Goal: Use online tool/utility: Utilize a website feature to perform a specific function

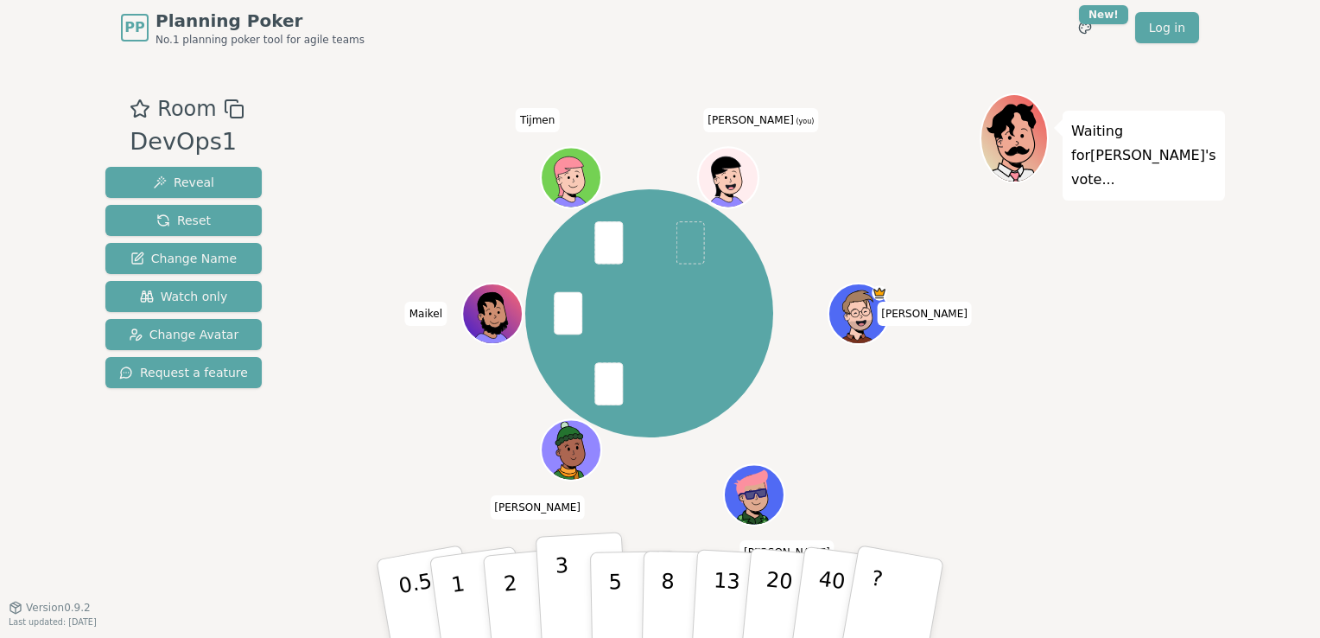
click at [549, 600] on button "3" at bounding box center [583, 598] width 94 height 135
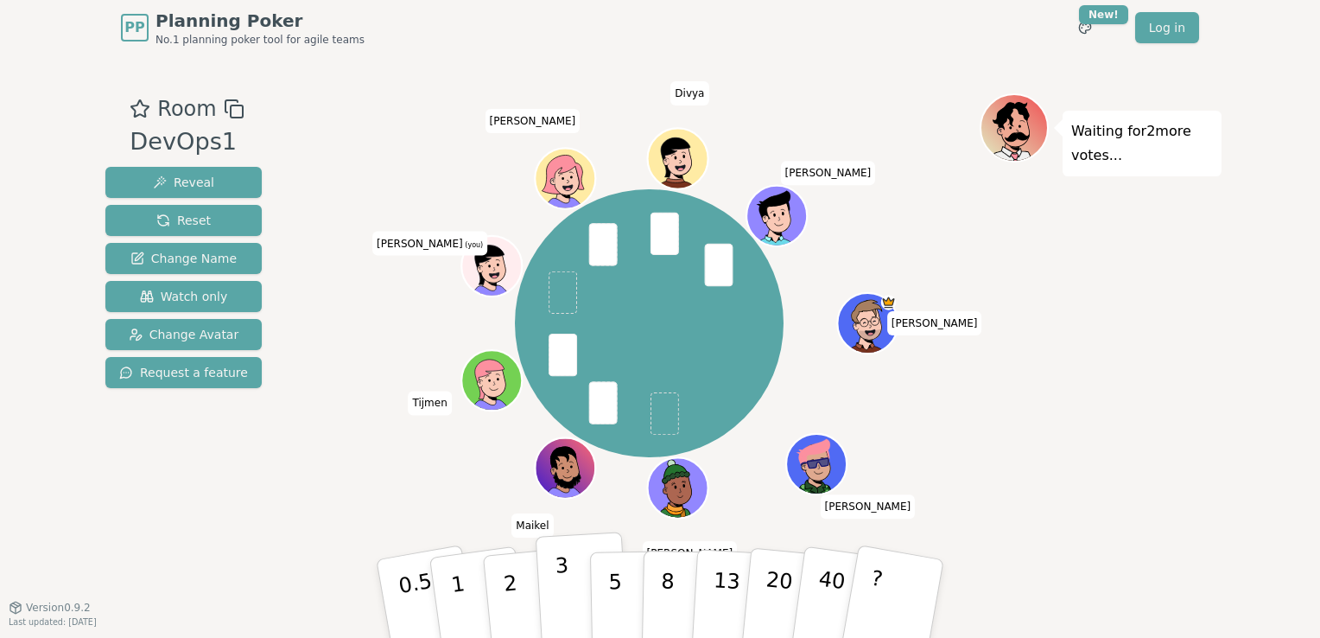
click at [544, 596] on button "3" at bounding box center [583, 598] width 94 height 135
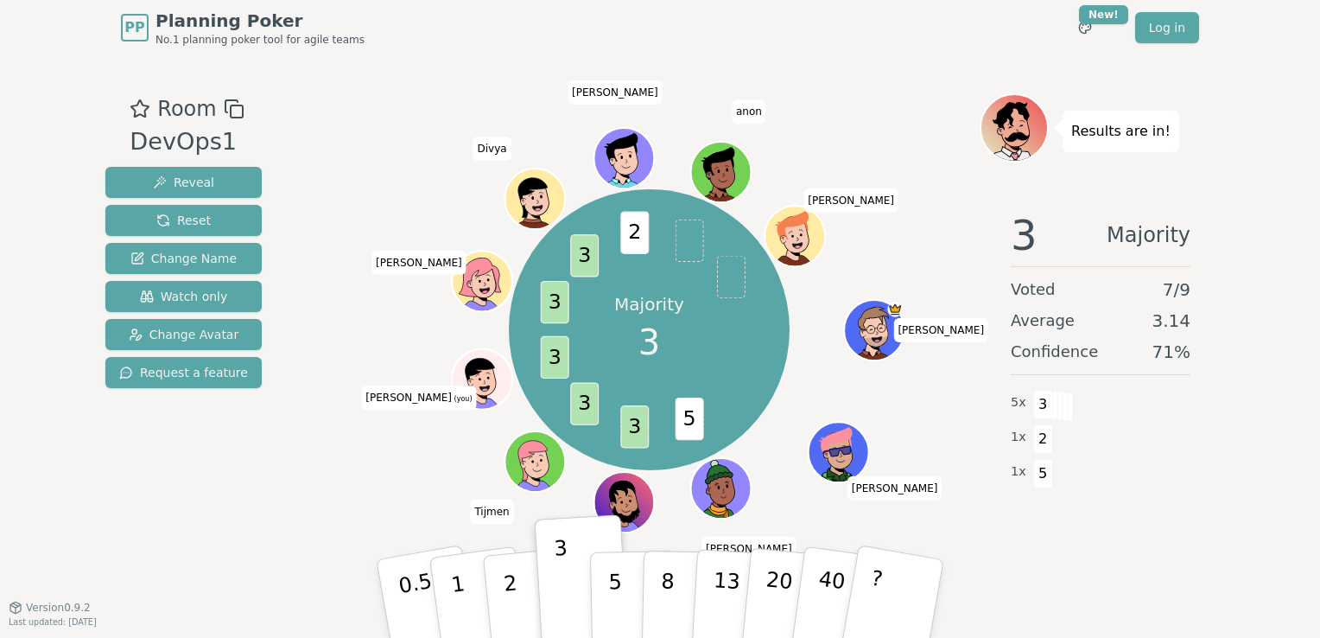
click at [1065, 512] on div "3 Majority Voted 7 / 9 Average 3.14 Confidence 71 % 5 x 3 1 x 2 1 x 5" at bounding box center [1101, 370] width 242 height 346
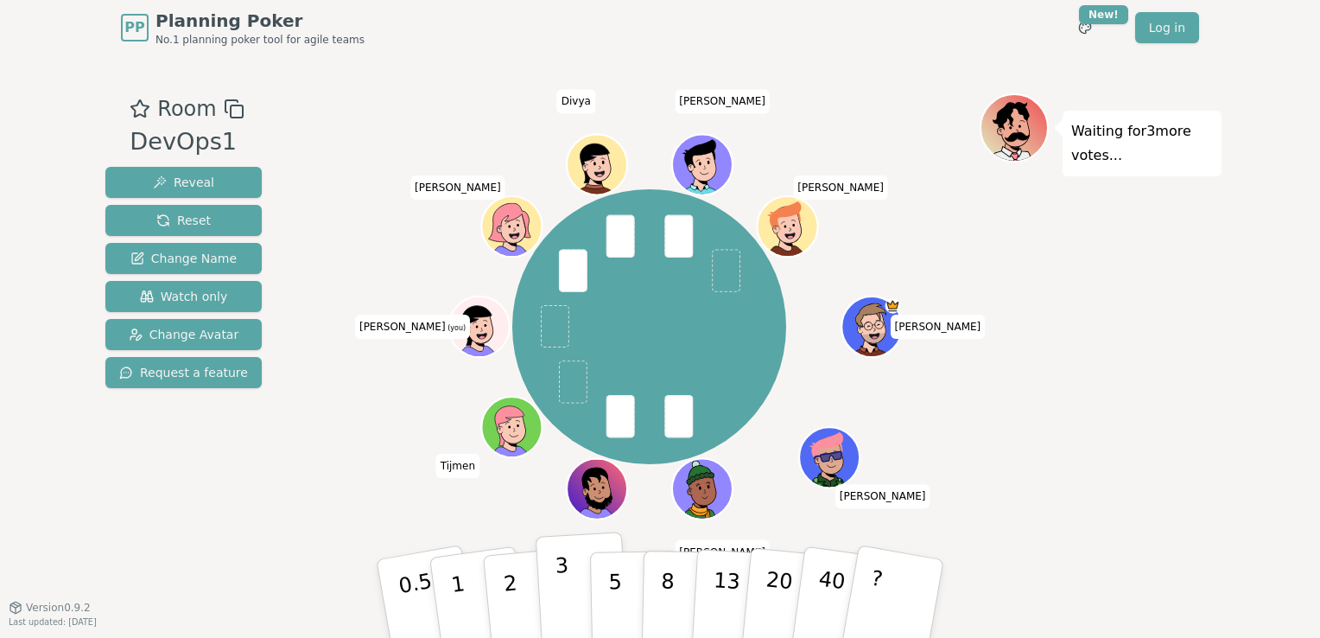
click at [563, 617] on p "3" at bounding box center [564, 600] width 19 height 94
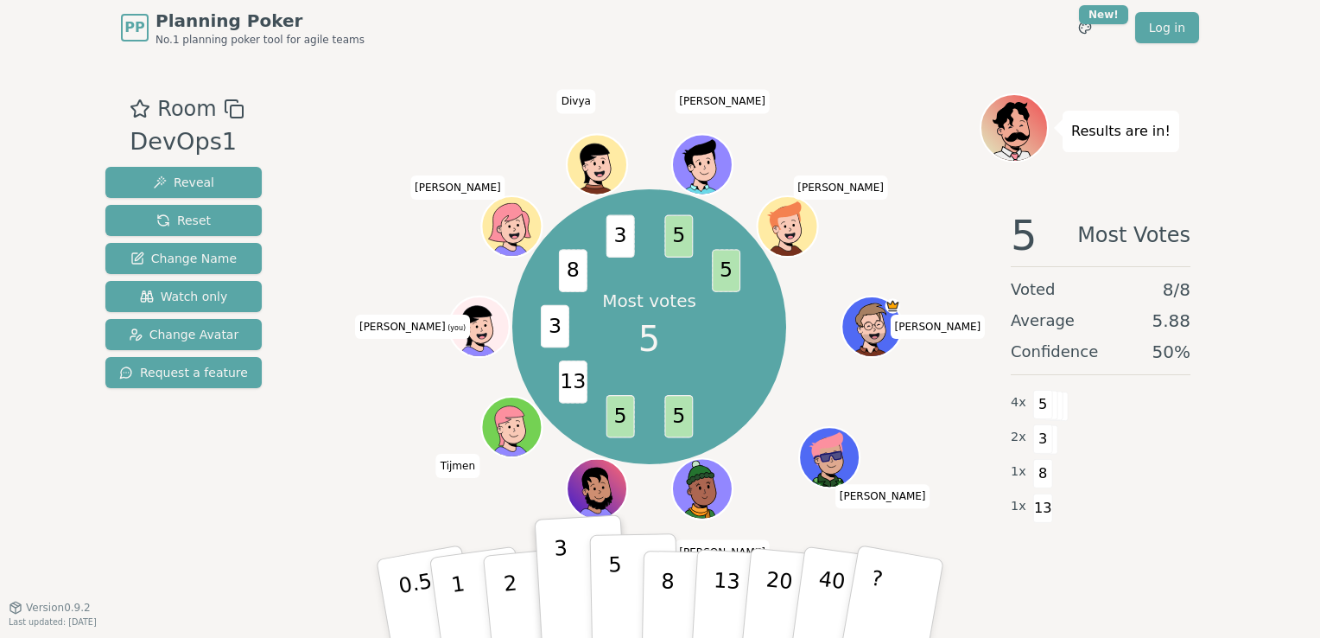
click at [622, 555] on button "5" at bounding box center [634, 598] width 89 height 131
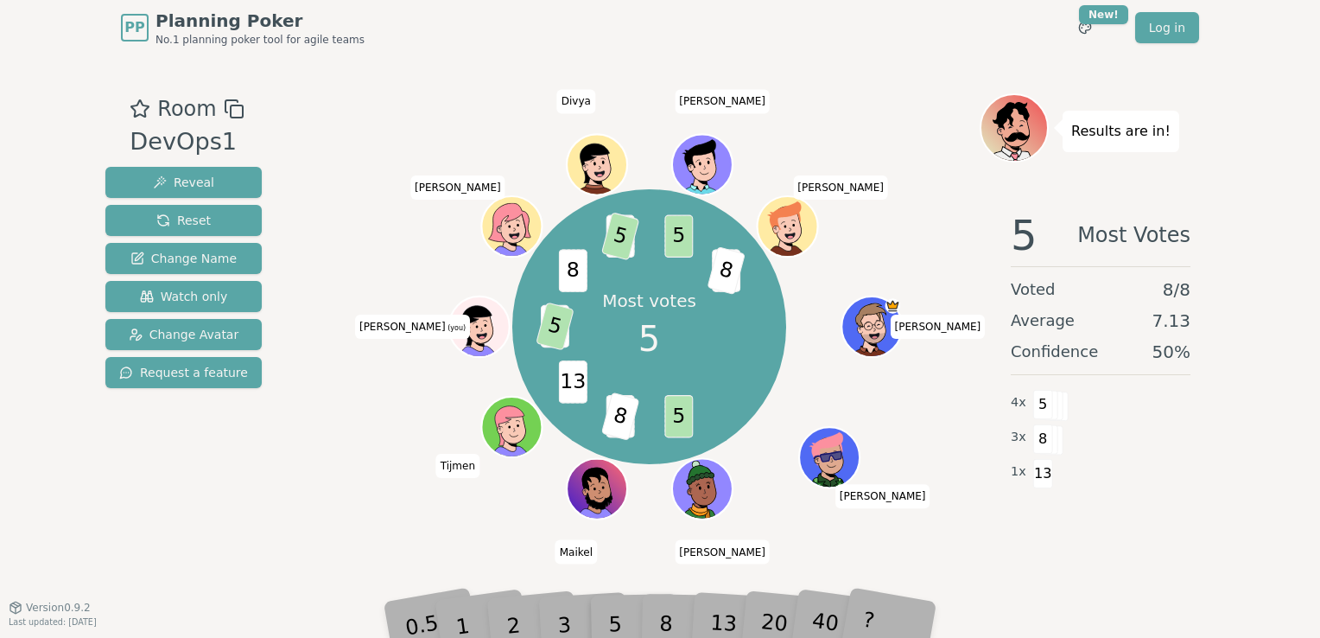
click at [667, 617] on div "8" at bounding box center [685, 598] width 53 height 61
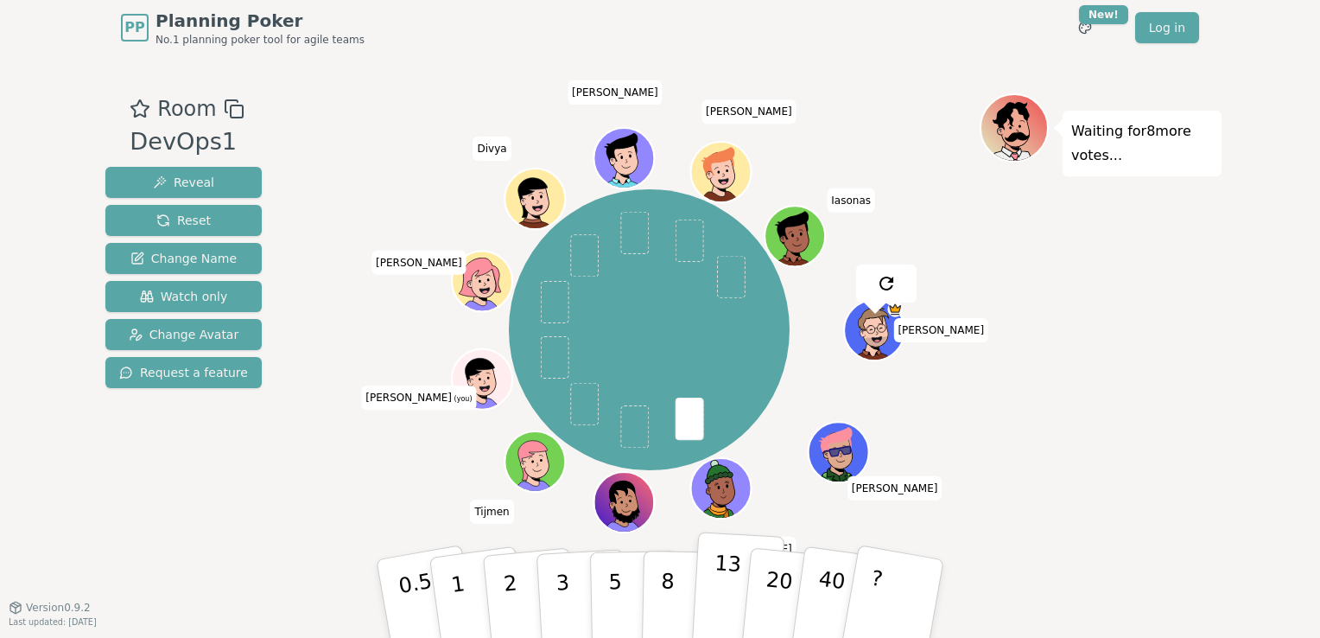
click at [699, 580] on button "13" at bounding box center [738, 598] width 94 height 135
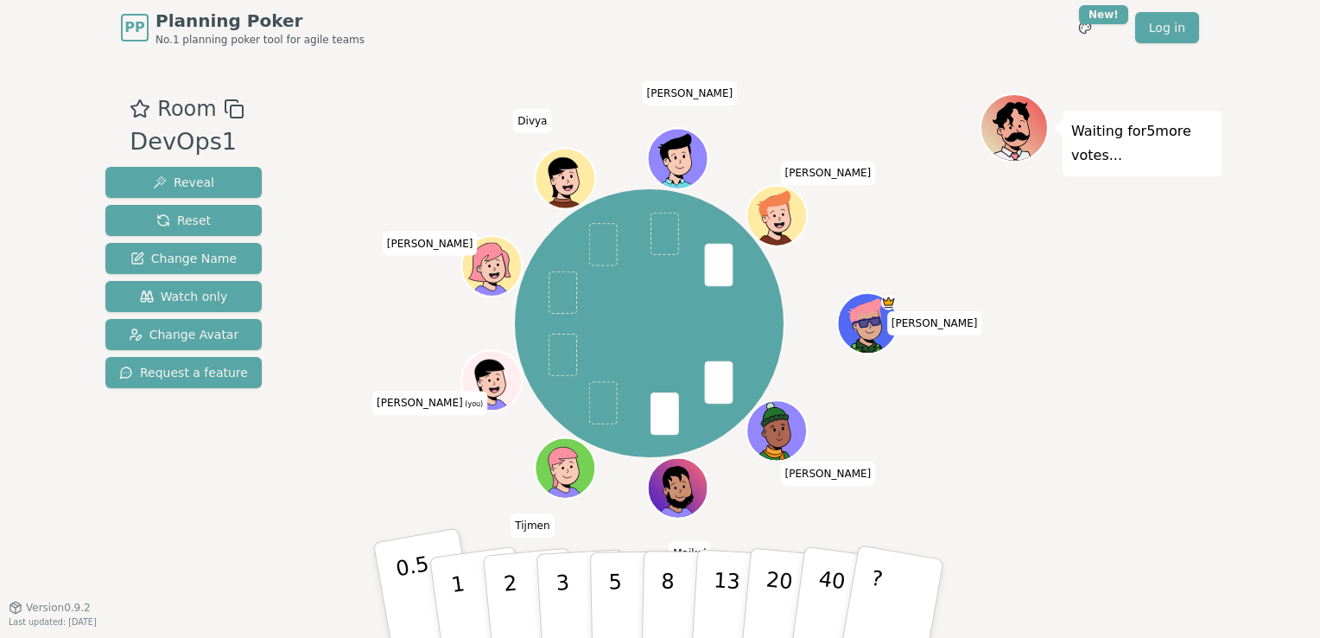
click at [423, 606] on p "0.5" at bounding box center [418, 600] width 48 height 98
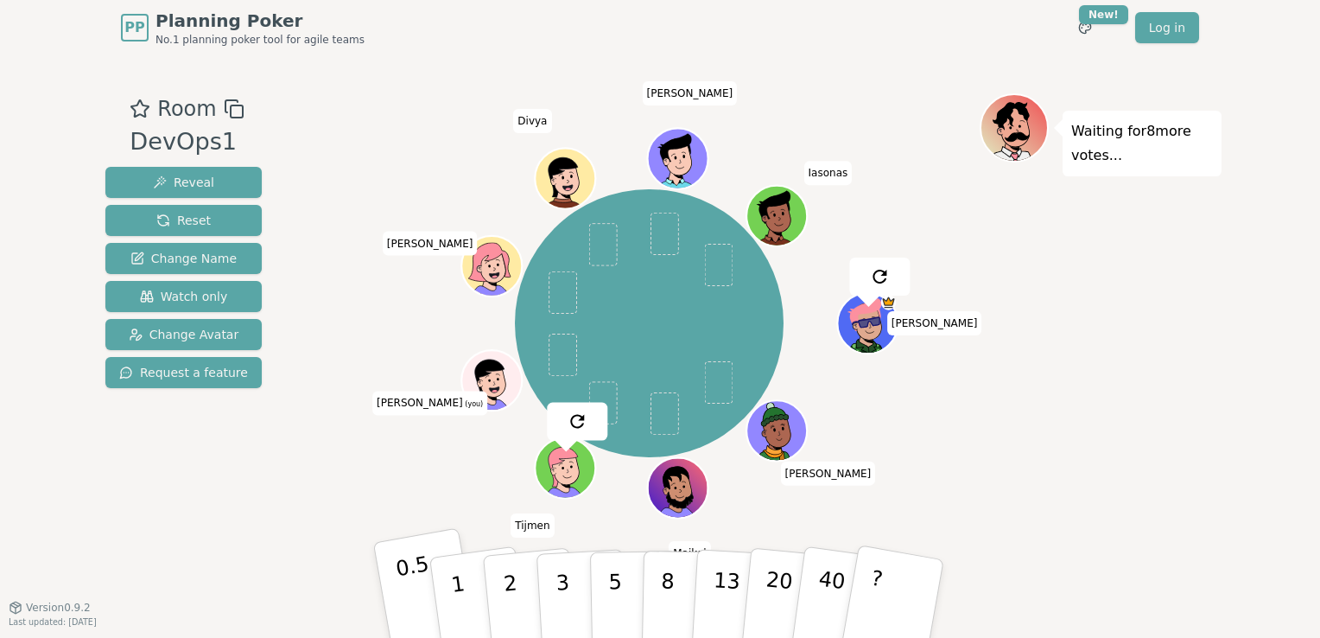
click at [395, 576] on button "0.5" at bounding box center [427, 598] width 108 height 143
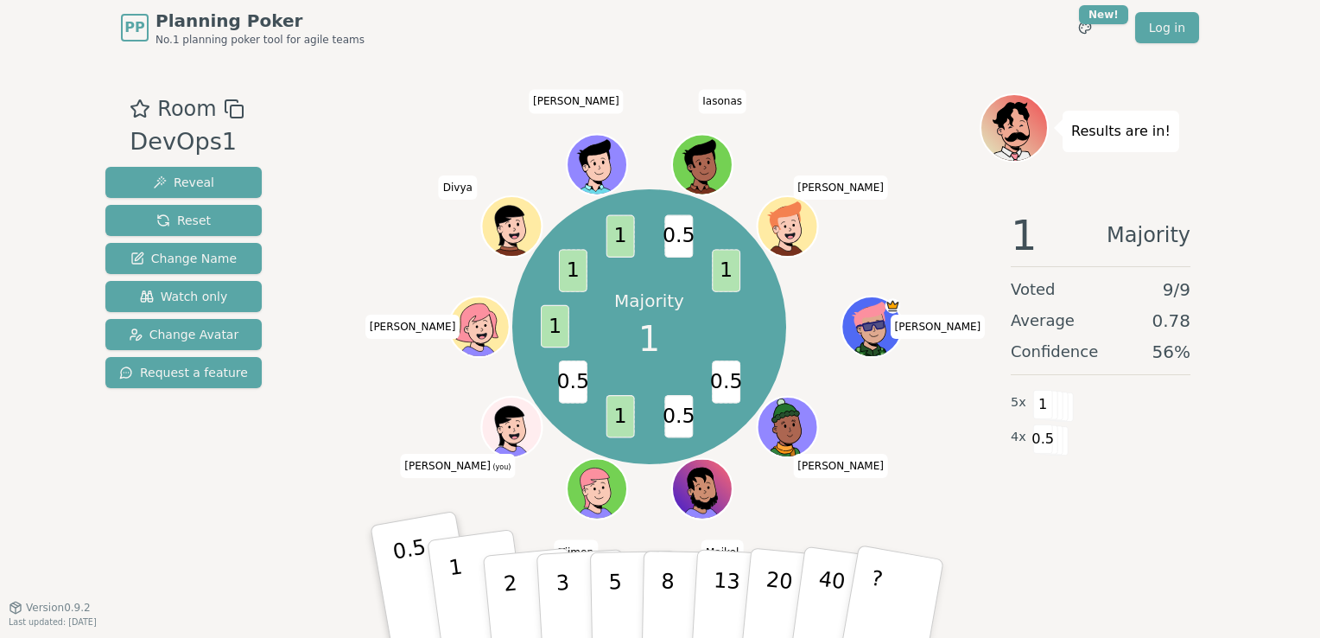
click at [461, 569] on button "1" at bounding box center [478, 599] width 103 height 140
